Goal: Check status: Check status

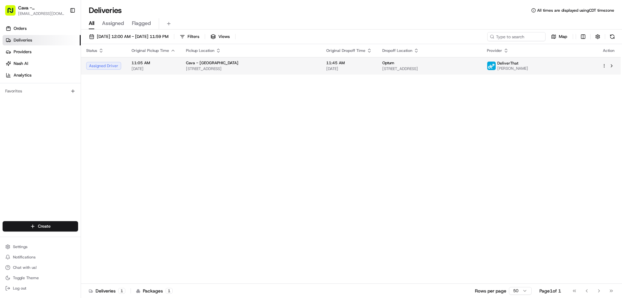
click at [102, 62] on div "Assigned Driver" at bounding box center [103, 66] width 35 height 8
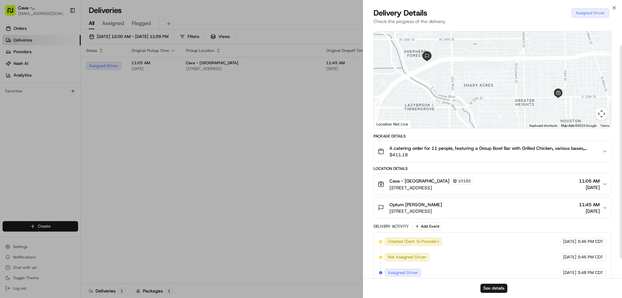
scroll to position [45, 0]
